Goal: Check status

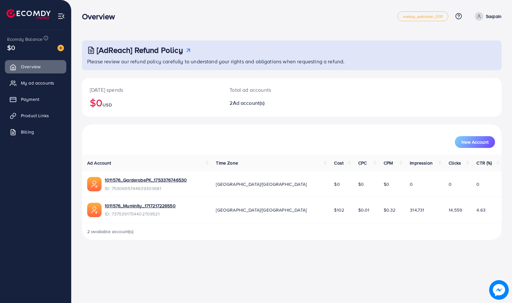
click at [353, 266] on div "Overview metap_pakistan_001 Help Center Contact Support Plans and Pricing Term …" at bounding box center [256, 151] width 512 height 303
click at [28, 83] on span "My ad accounts" at bounding box center [39, 83] width 33 height 7
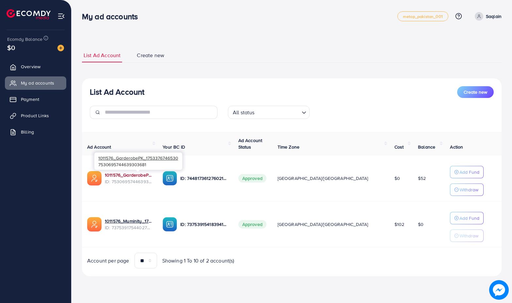
click at [130, 178] on link "1011576_GarderobePK_1753376746530" at bounding box center [128, 175] width 47 height 7
click at [27, 66] on span "Overview" at bounding box center [33, 66] width 20 height 7
